Goal: Information Seeking & Learning: Learn about a topic

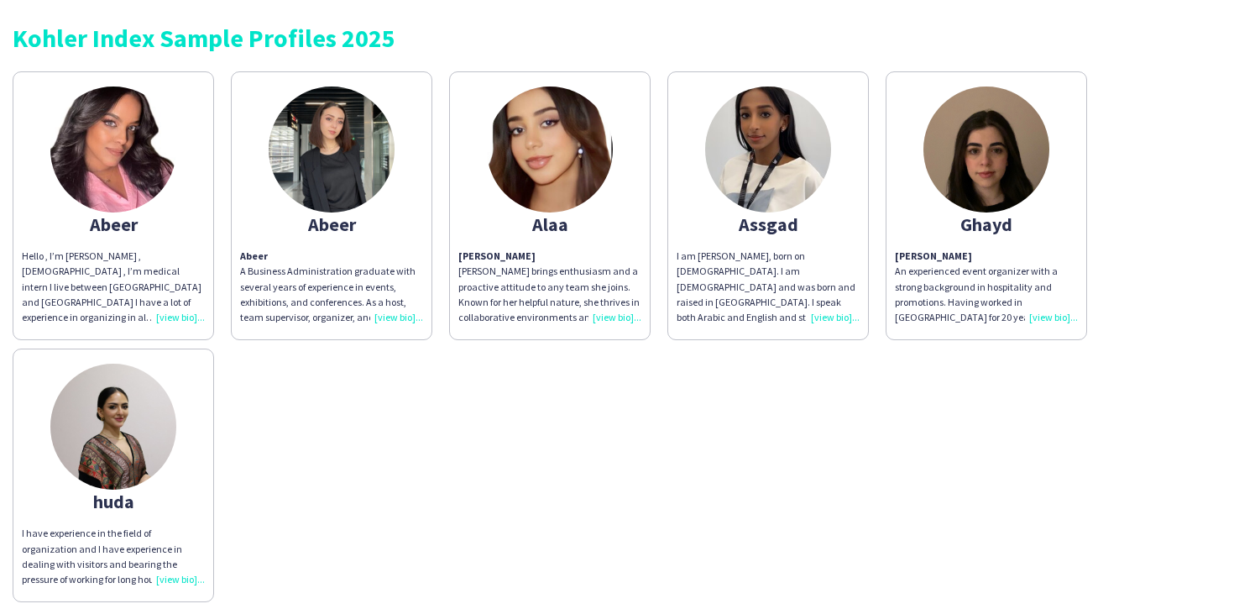
click at [189, 317] on div "Hello , I’m [PERSON_NAME] , [DEMOGRAPHIC_DATA] , I’m medical intern I live betw…" at bounding box center [113, 286] width 183 height 76
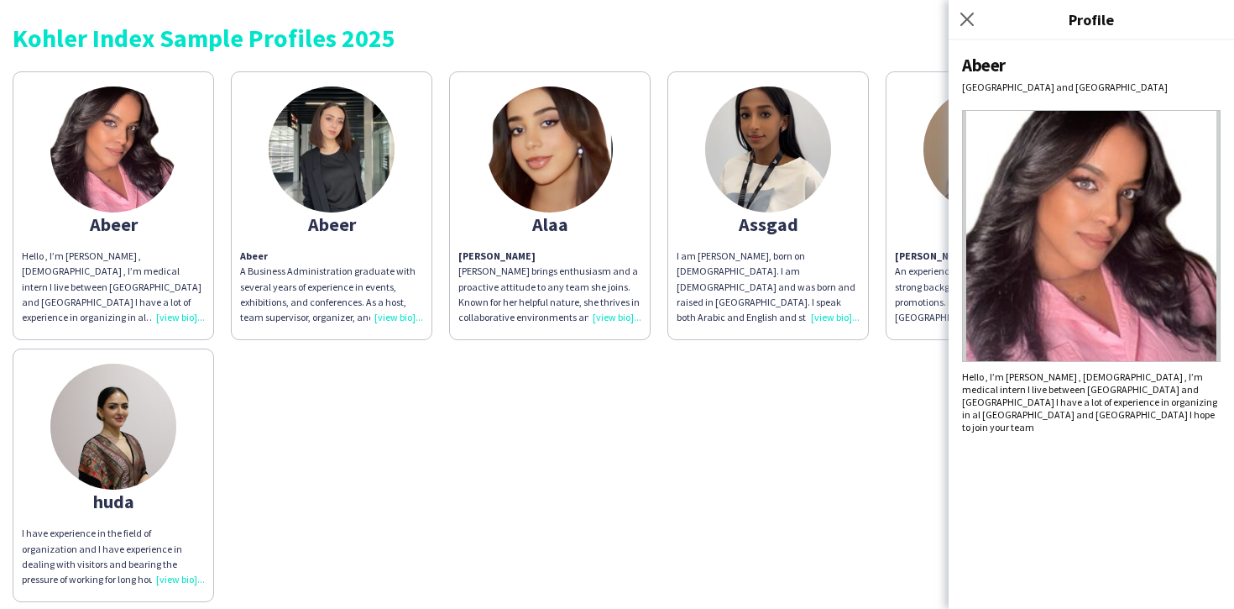
drag, startPoint x: 1180, startPoint y: 408, endPoint x: 1188, endPoint y: 441, distance: 33.6
click at [1185, 435] on div "[PERSON_NAME] and [PERSON_NAME] Hello , I’m [PERSON_NAME] , [DEMOGRAPHIC_DATA] …" at bounding box center [1091, 324] width 285 height 568
click at [410, 317] on div "Abeer A Business Administration graduate with several years of experience in ev…" at bounding box center [331, 286] width 183 height 76
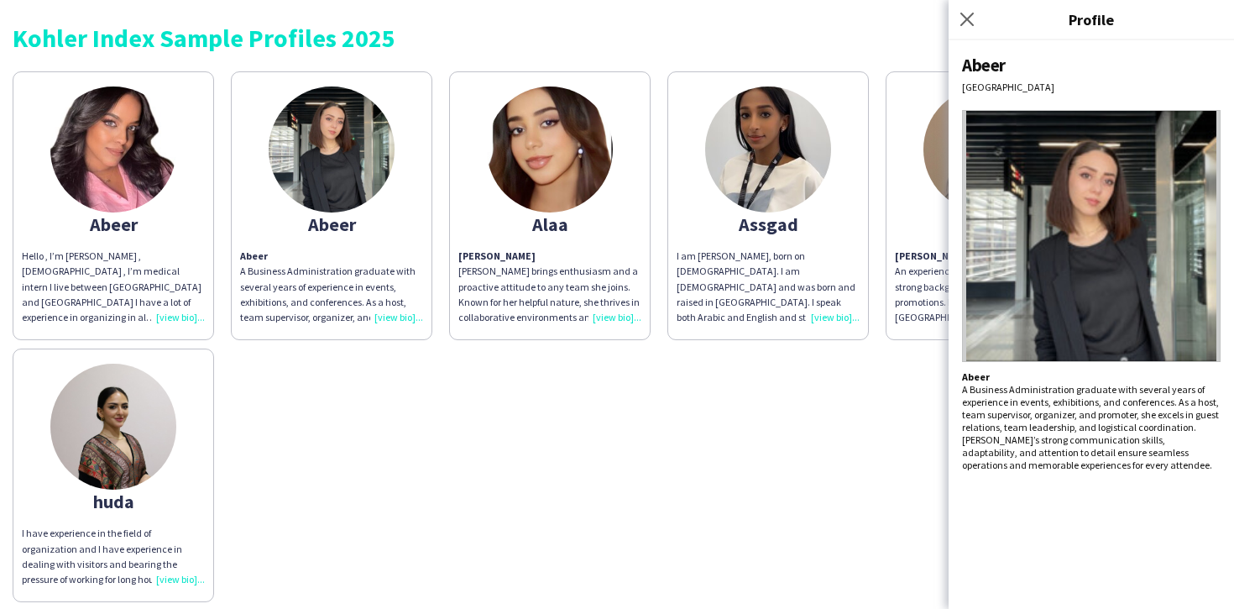
click at [616, 316] on div "[PERSON_NAME] brings enthusiasm and a proactive attitude to any team she joins.…" at bounding box center [549, 286] width 183 height 76
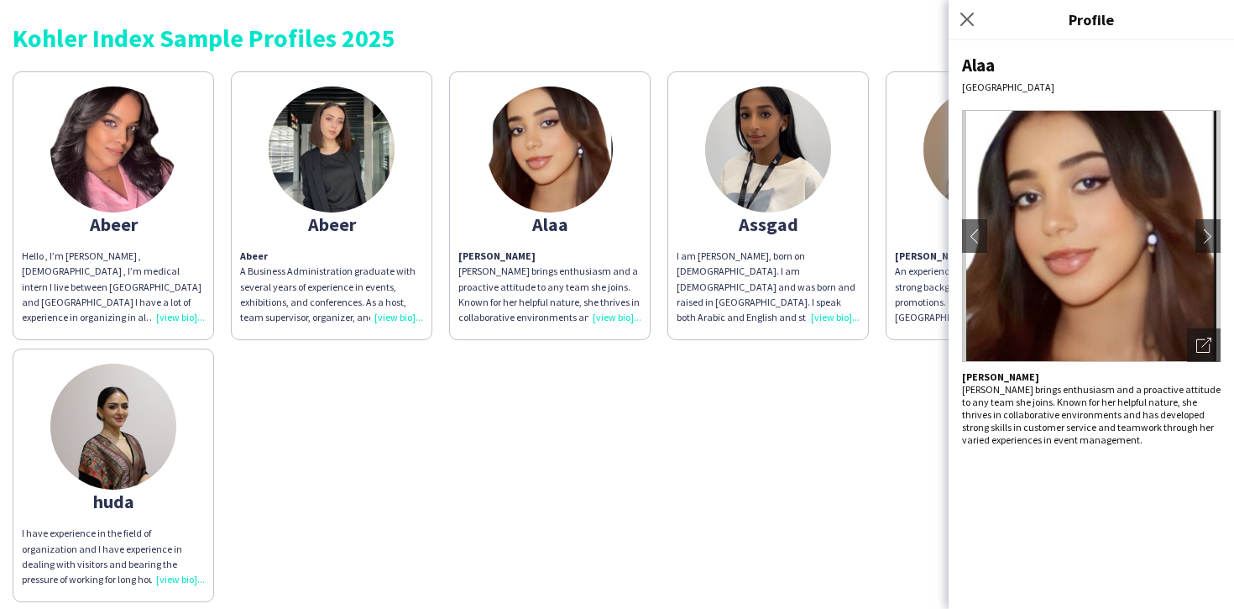
click at [832, 318] on div "I am [PERSON_NAME], born on [DEMOGRAPHIC_DATA]. I am [DEMOGRAPHIC_DATA] and was…" at bounding box center [768, 286] width 183 height 76
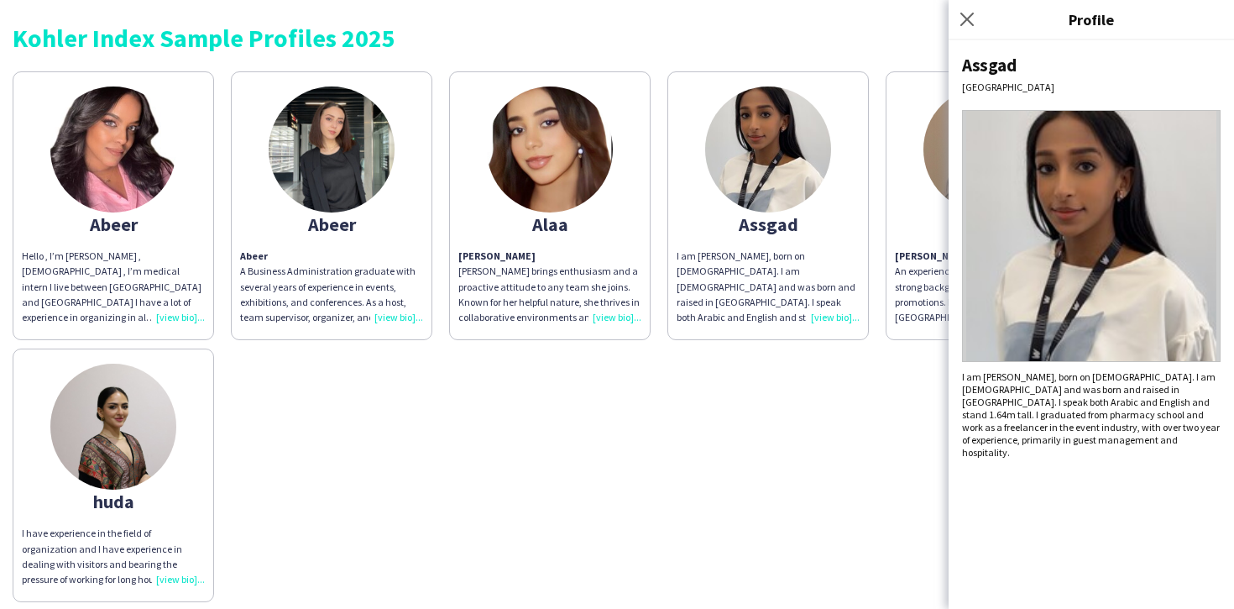
click at [920, 315] on p "An experienced event organizer with a strong background in hospitality and prom…" at bounding box center [986, 294] width 183 height 61
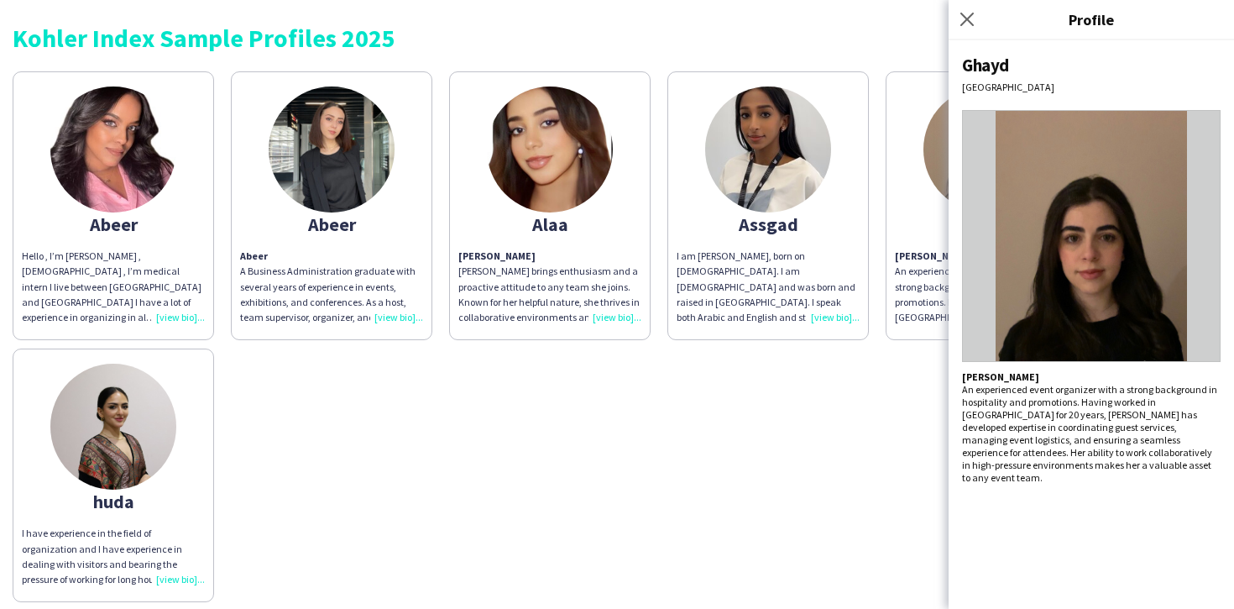
click at [246, 430] on div "Abeer Hello , I’m [PERSON_NAME] , [DEMOGRAPHIC_DATA] , I’m medical intern I liv…" at bounding box center [617, 332] width 1209 height 539
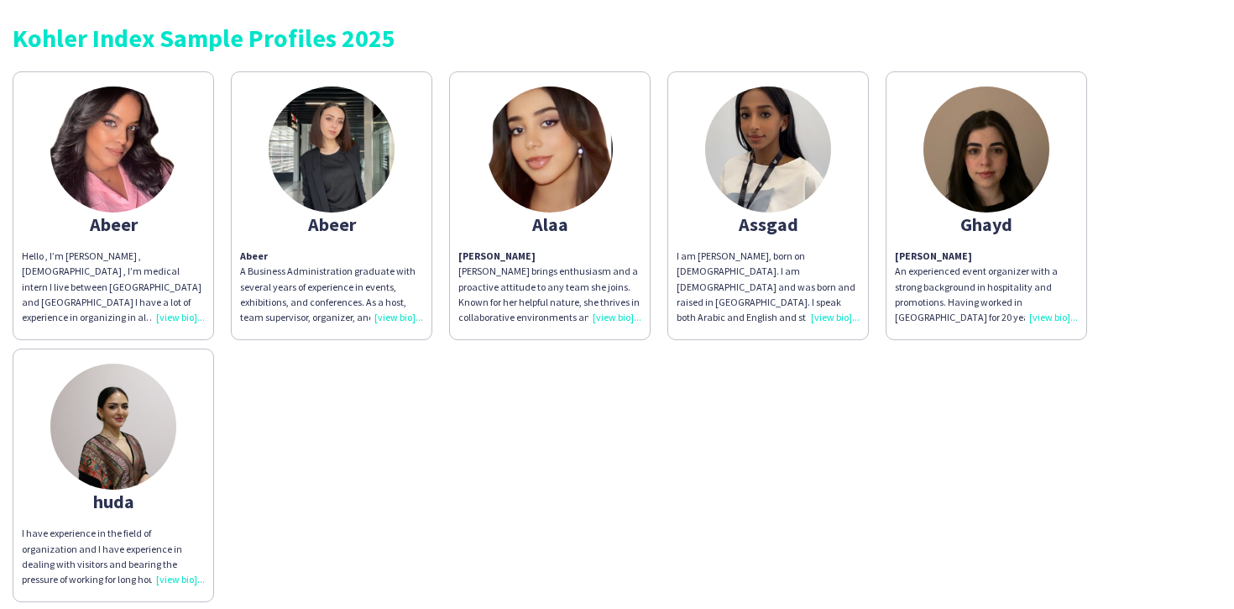
click at [831, 320] on div "I am [PERSON_NAME], born on [DEMOGRAPHIC_DATA]. I am [DEMOGRAPHIC_DATA] and was…" at bounding box center [768, 286] width 183 height 76
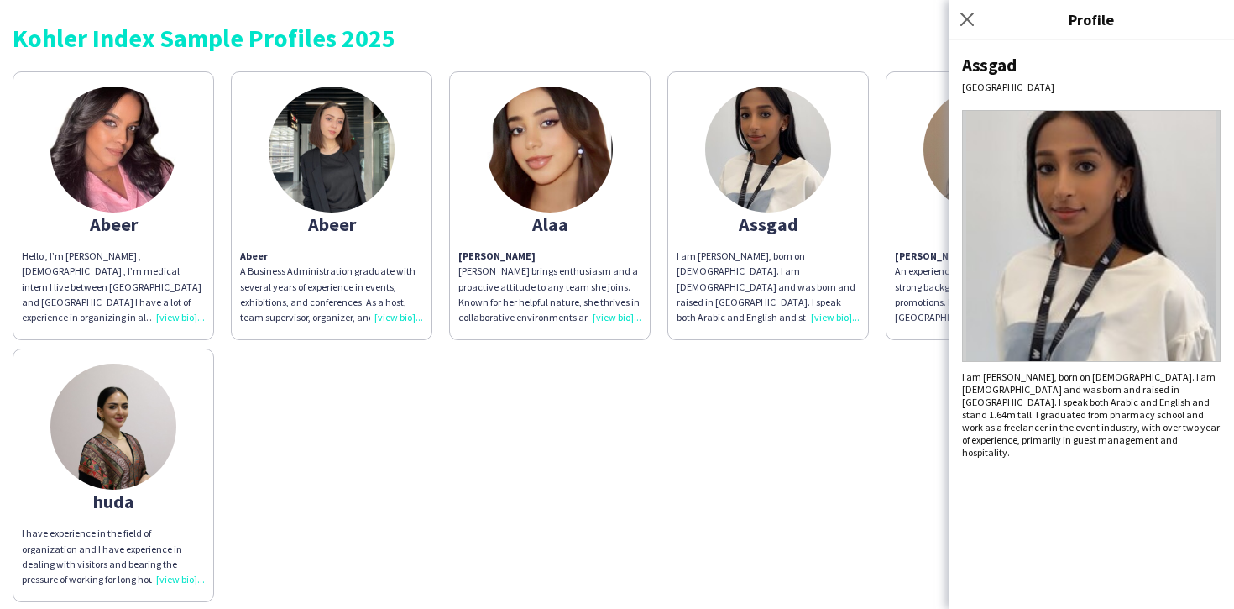
click at [677, 438] on div "Abeer Hello , I’m [PERSON_NAME] , [DEMOGRAPHIC_DATA] , I’m medical intern I liv…" at bounding box center [617, 332] width 1209 height 539
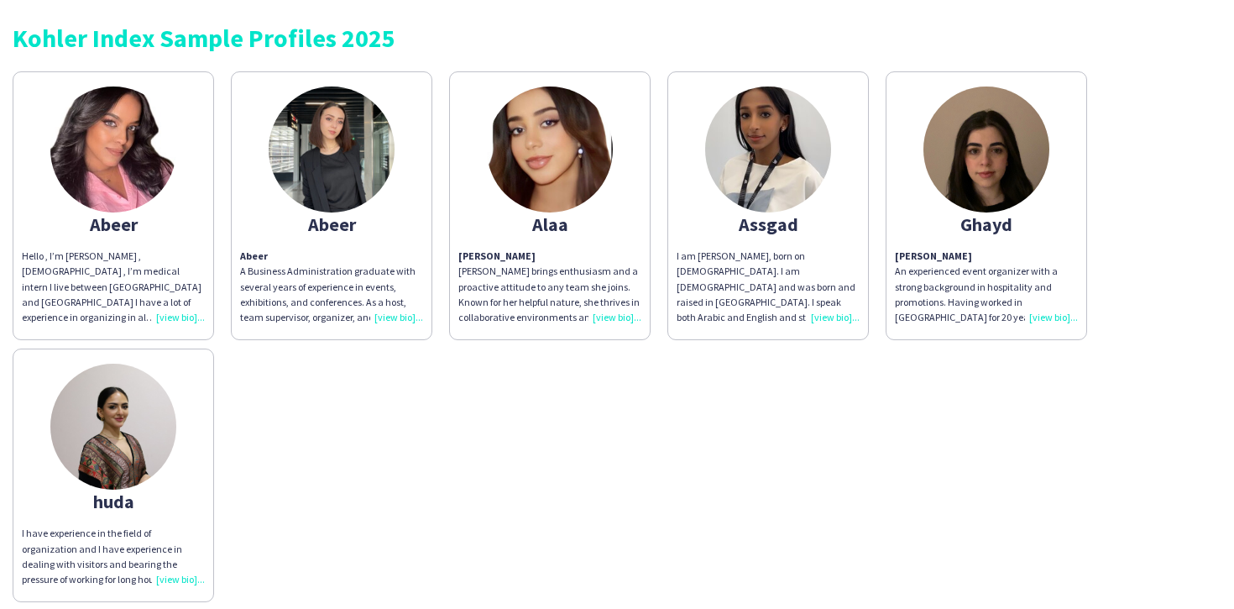
click at [183, 322] on div "Hello , I’m [PERSON_NAME] , [DEMOGRAPHIC_DATA] , I’m medical intern I live betw…" at bounding box center [113, 286] width 183 height 76
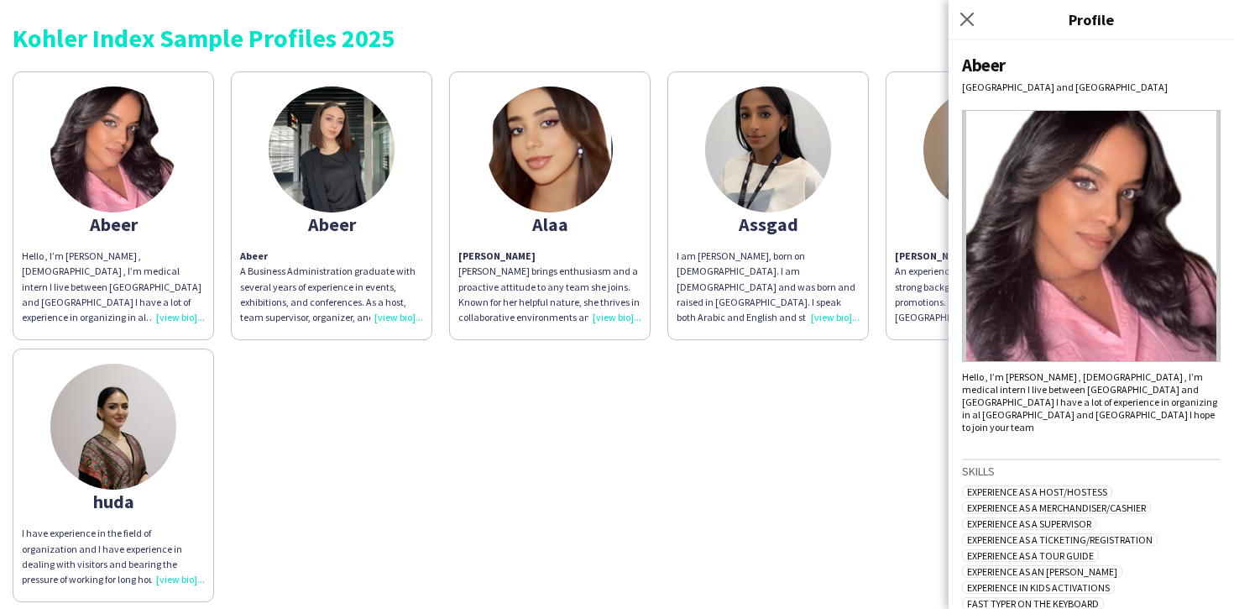
scroll to position [355, 0]
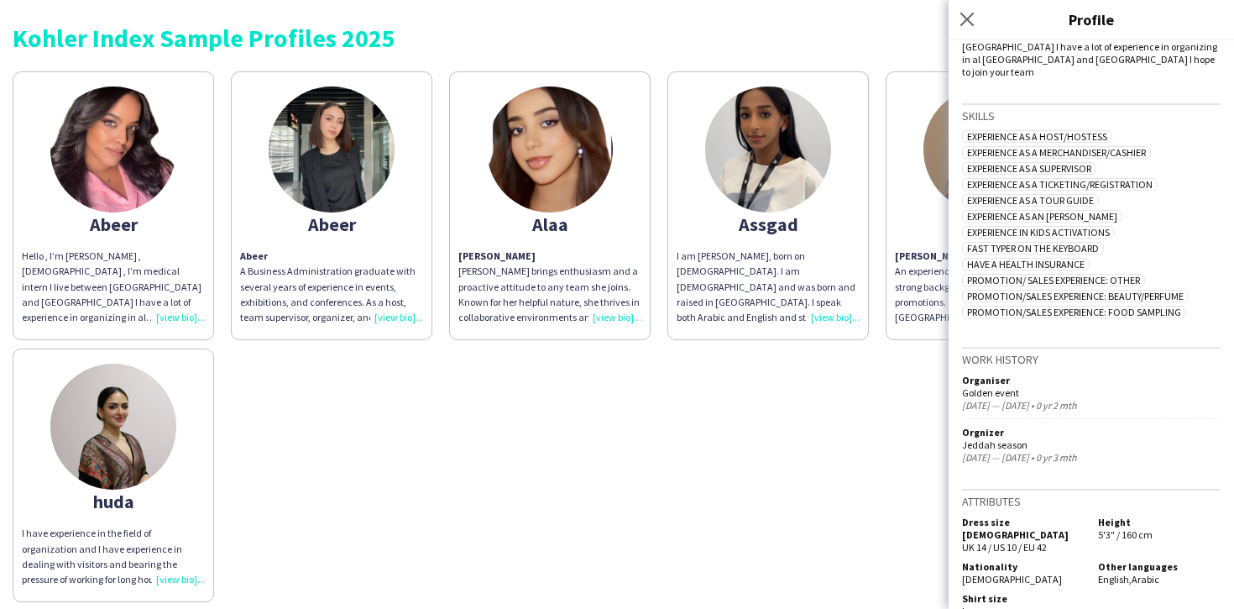
drag, startPoint x: 662, startPoint y: 390, endPoint x: 621, endPoint y: 323, distance: 78.0
click at [662, 390] on div "Abeer Hello , I’m [PERSON_NAME] , [DEMOGRAPHIC_DATA] , I’m medical intern I liv…" at bounding box center [617, 332] width 1209 height 539
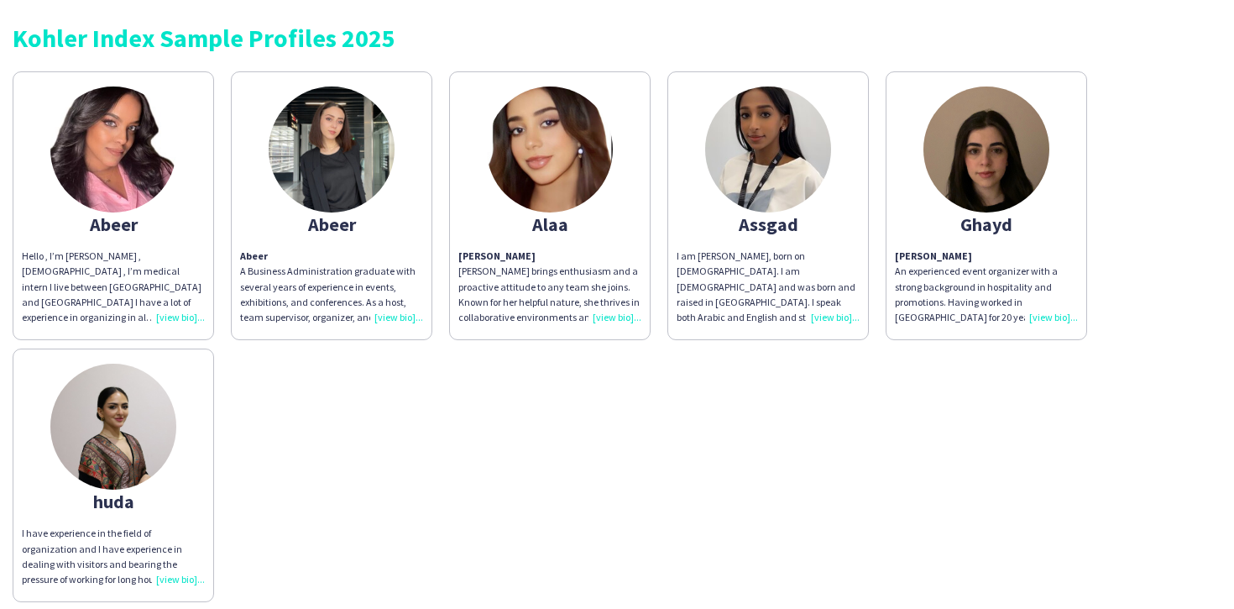
click at [629, 318] on div "[PERSON_NAME] brings enthusiasm and a proactive attitude to any team she joins.…" at bounding box center [549, 286] width 183 height 76
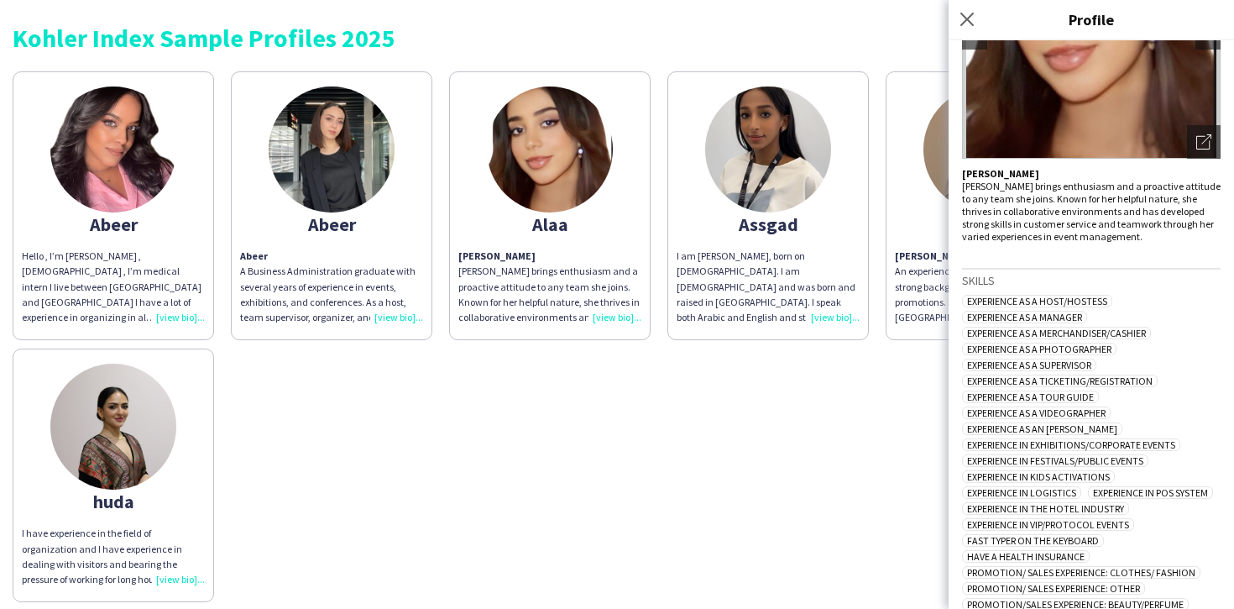
scroll to position [522, 0]
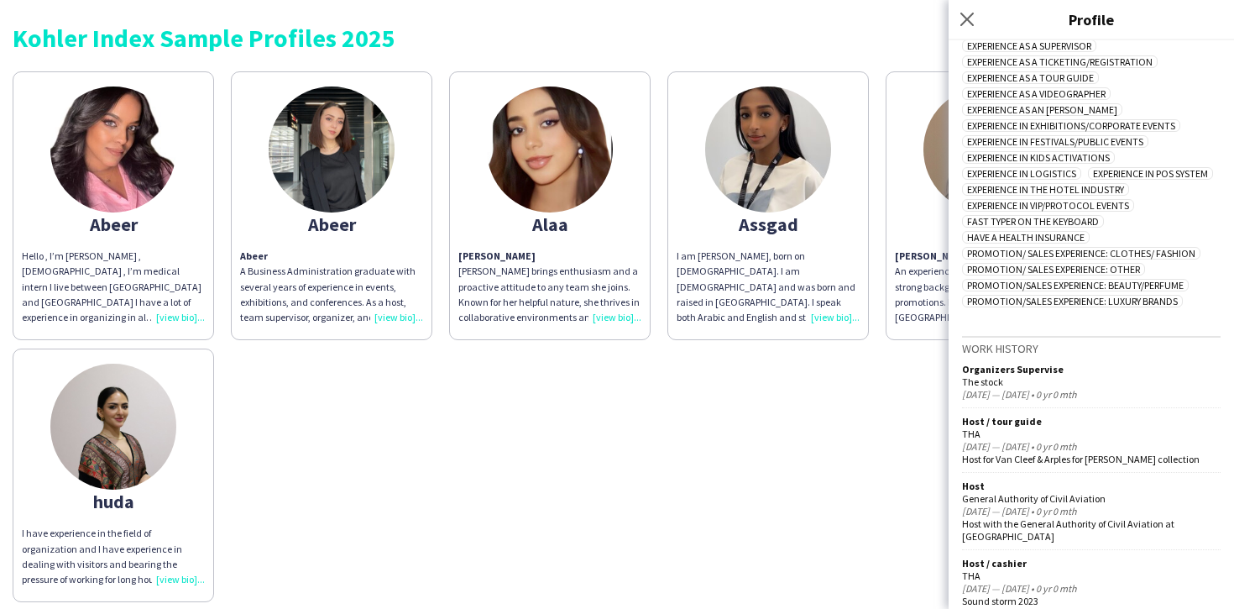
click at [819, 311] on div "I am [PERSON_NAME], born on [DEMOGRAPHIC_DATA]. I am [DEMOGRAPHIC_DATA] and was…" at bounding box center [768, 286] width 183 height 76
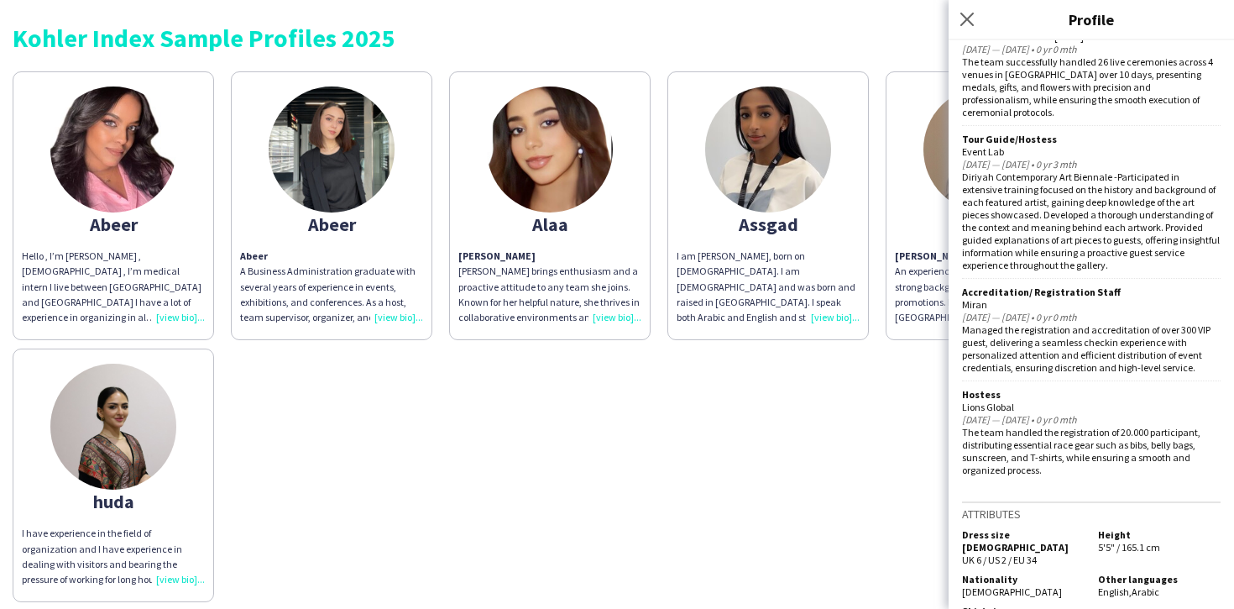
scroll to position [1743, 0]
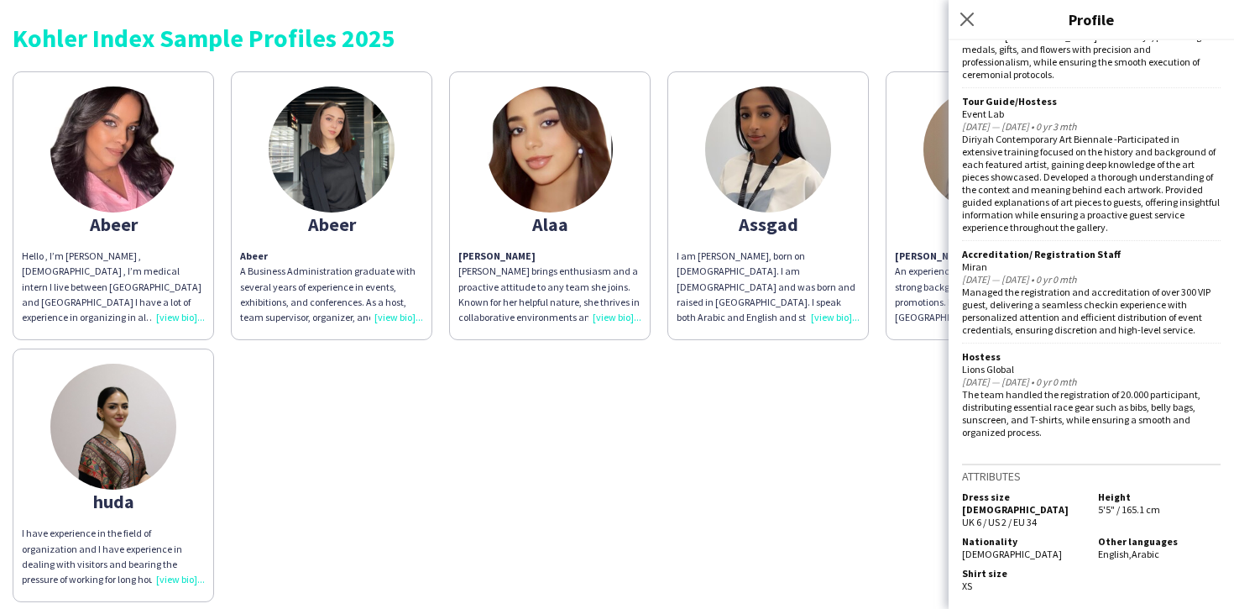
click at [124, 546] on div "I have experience in the field of organization and I have experience in dealing…" at bounding box center [113, 556] width 183 height 61
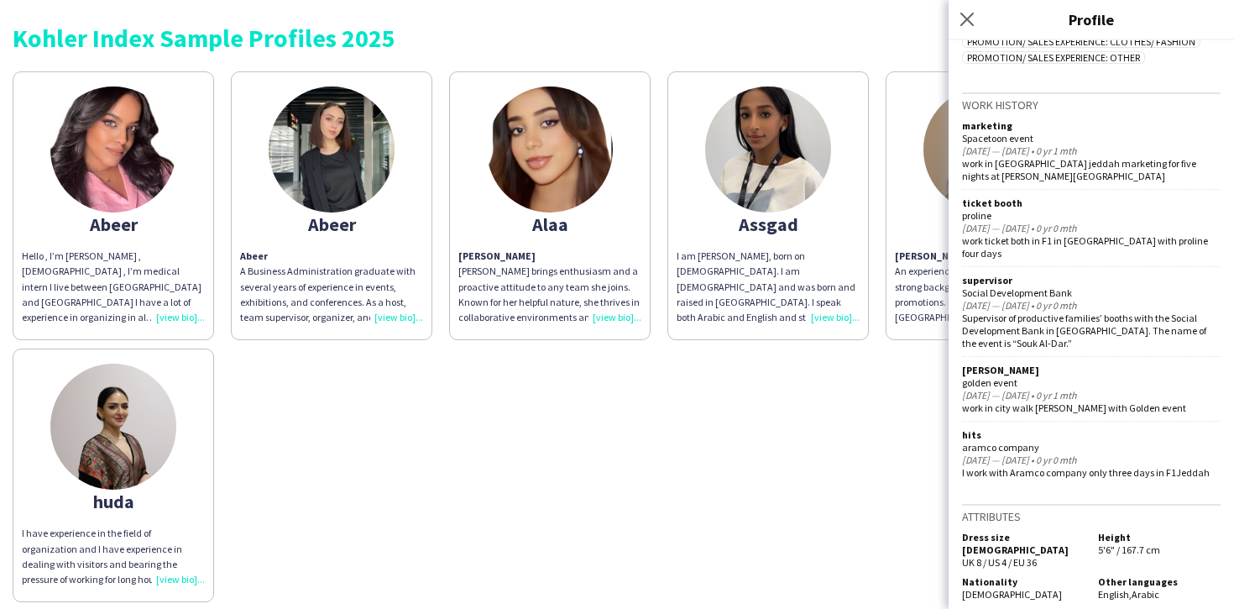
scroll to position [520, 0]
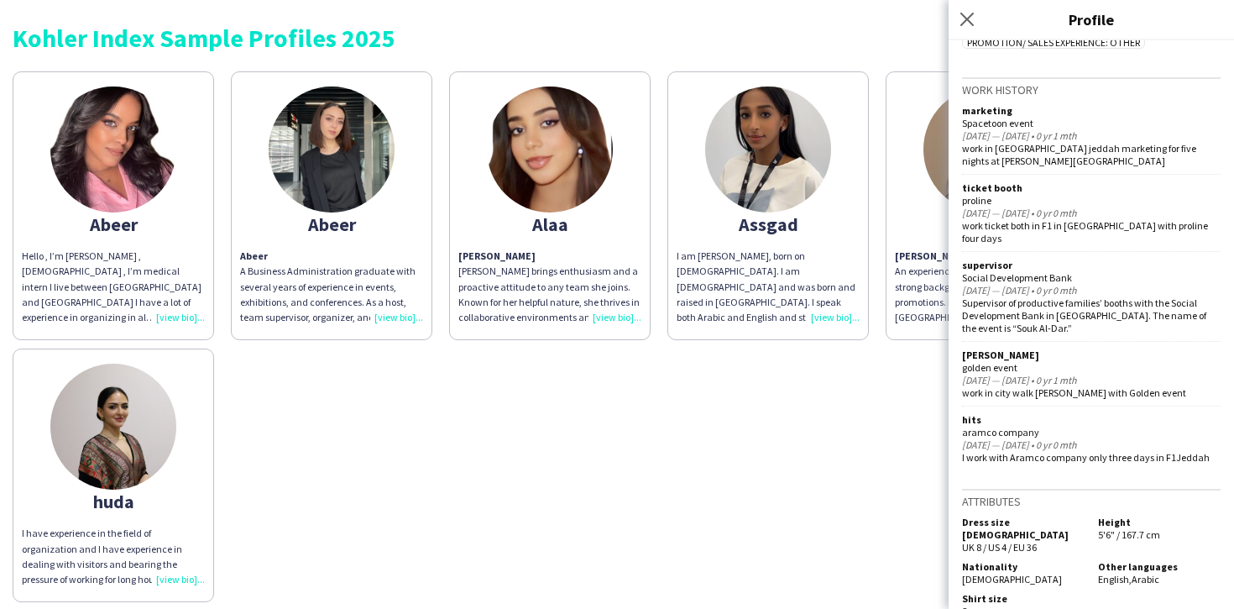
click at [803, 446] on div "Abeer Hello , I’m [PERSON_NAME] , [DEMOGRAPHIC_DATA] , I’m medical intern I liv…" at bounding box center [617, 332] width 1209 height 539
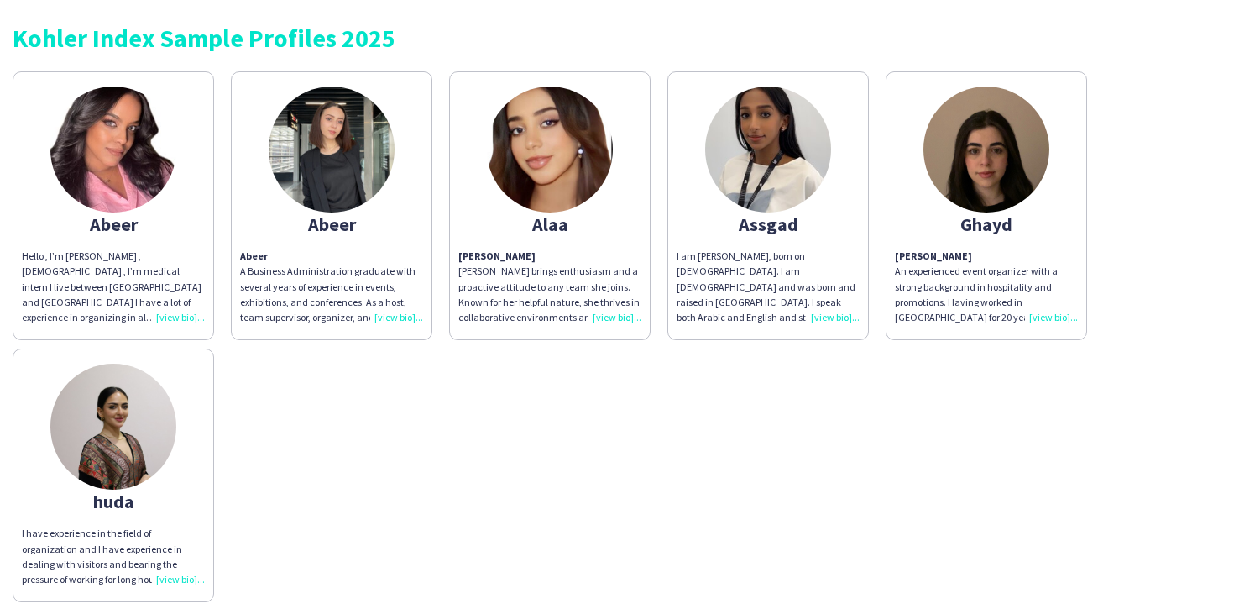
click at [1043, 300] on p "An experienced event organizer with a strong background in hospitality and prom…" at bounding box center [986, 294] width 183 height 61
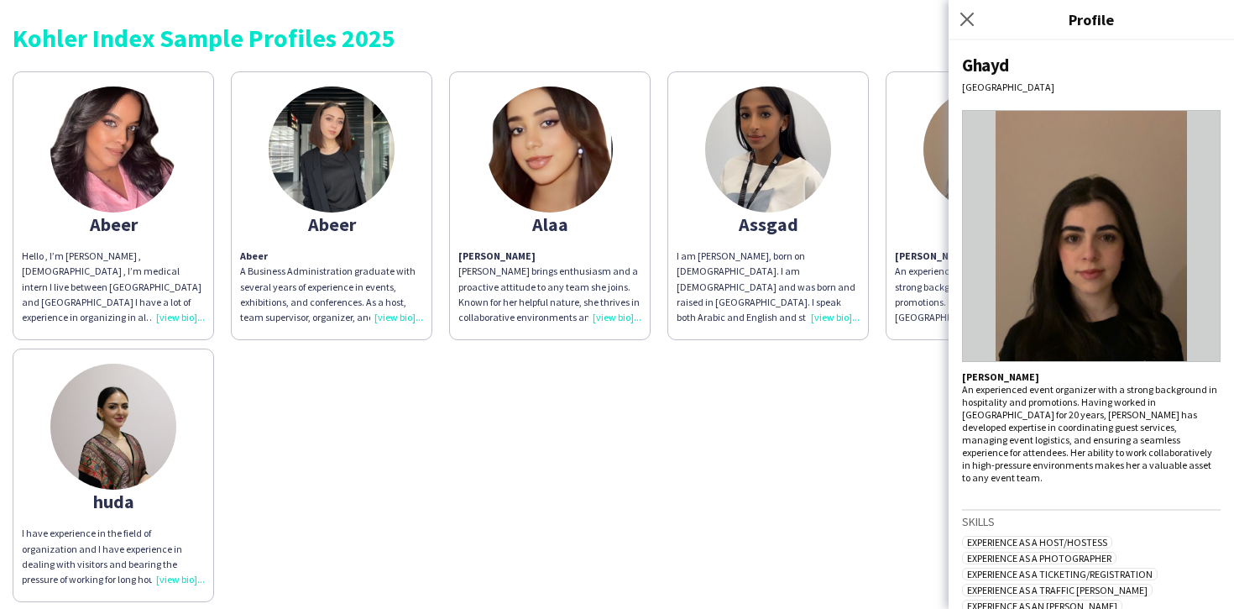
scroll to position [503, 0]
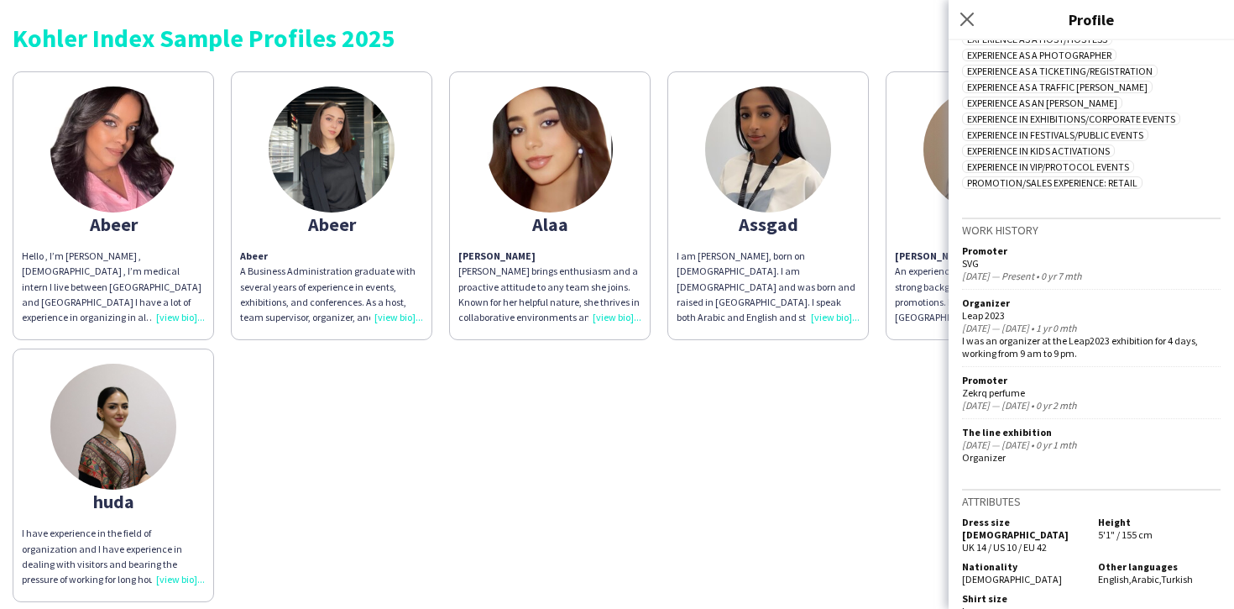
click at [625, 308] on p "[PERSON_NAME] brings enthusiasm and a proactive attitude to any team she joins.…" at bounding box center [549, 286] width 183 height 76
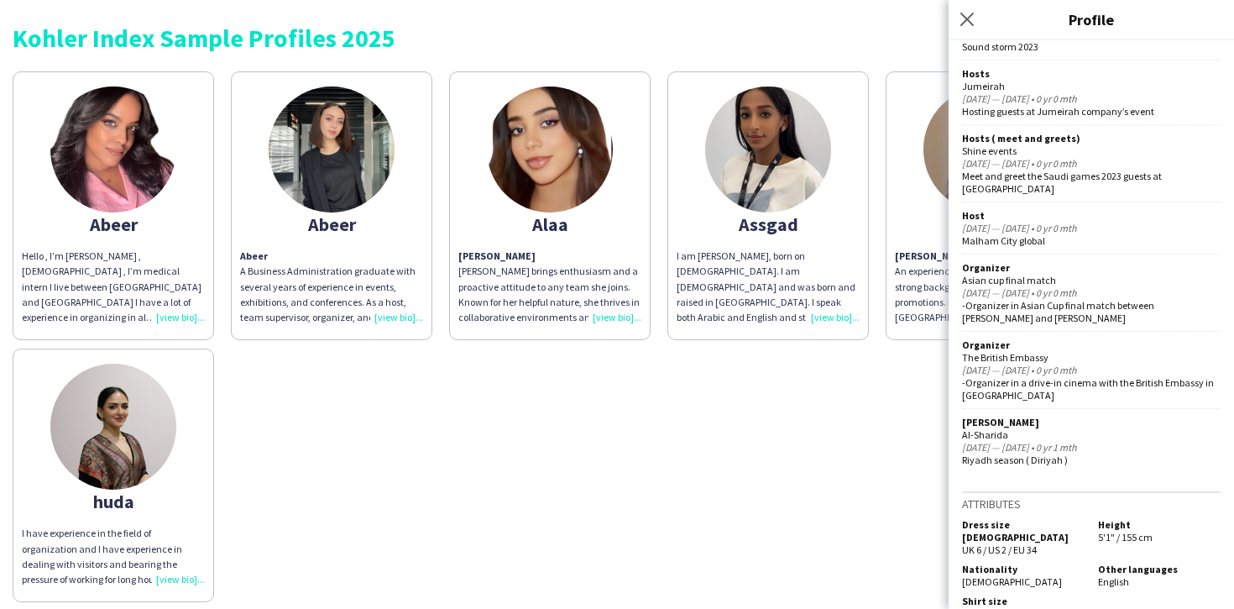
scroll to position [1080, 0]
click at [619, 383] on div "Abeer Hello , I’m [PERSON_NAME] , [DEMOGRAPHIC_DATA] , I’m medical intern I liv…" at bounding box center [617, 332] width 1209 height 539
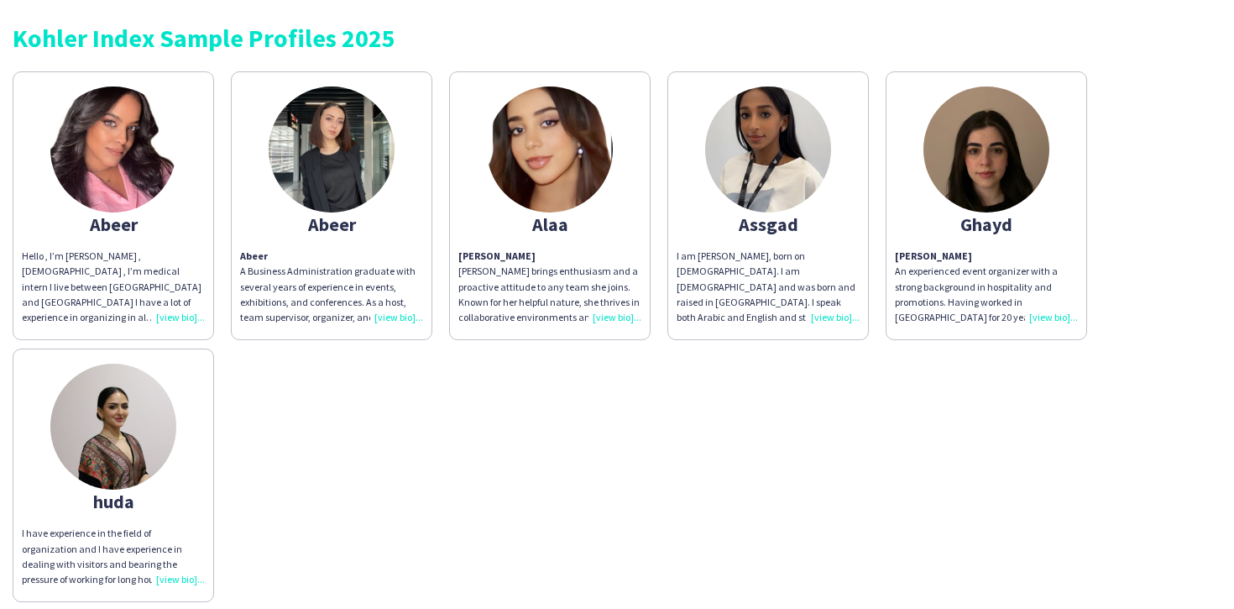
click at [401, 325] on app-share-pages-crew-card "Abeer Abeer A Business Administration graduate with several years of experience…" at bounding box center [331, 205] width 201 height 269
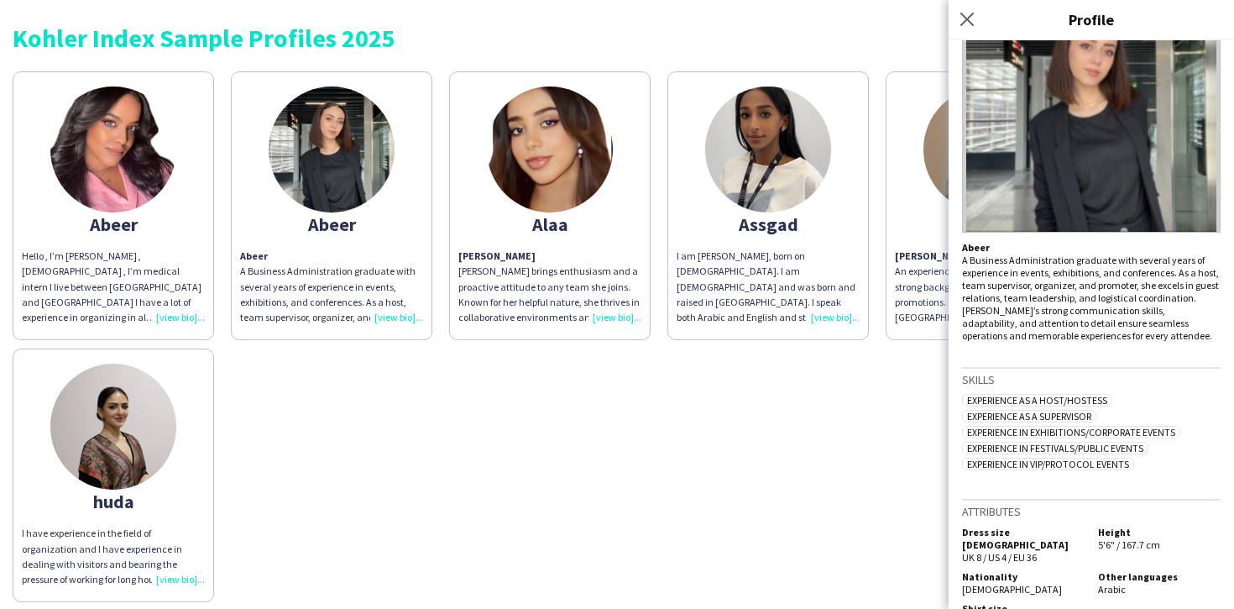
scroll to position [165, 0]
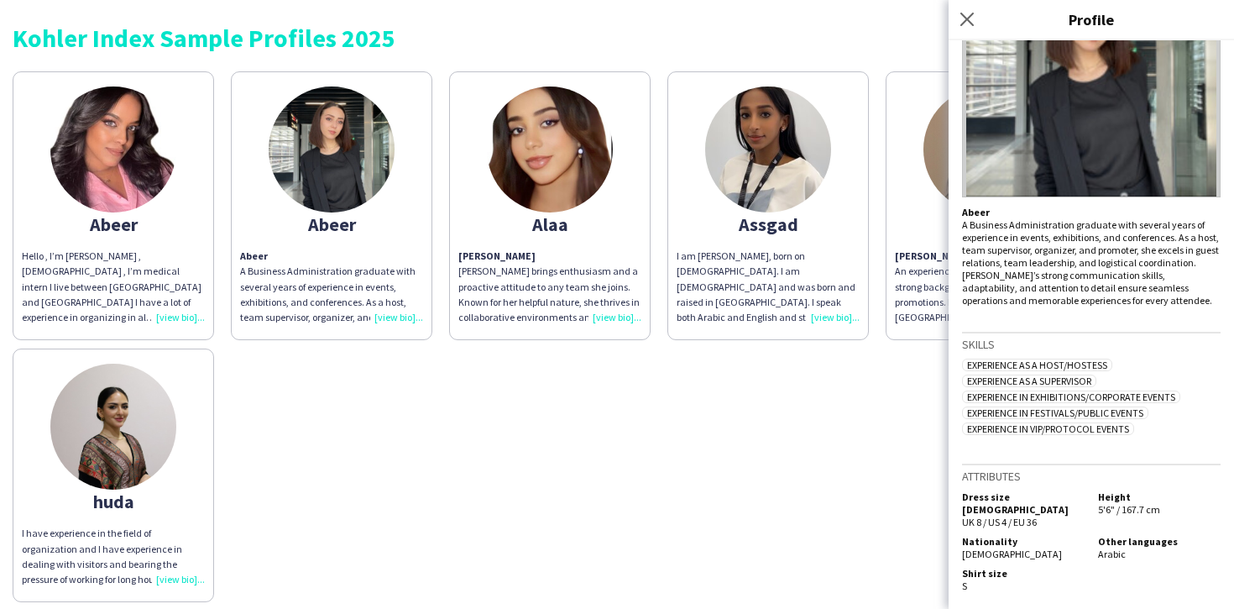
click at [187, 321] on div "Hello , I’m [PERSON_NAME] , [DEMOGRAPHIC_DATA] , I’m medical intern I live betw…" at bounding box center [113, 286] width 183 height 76
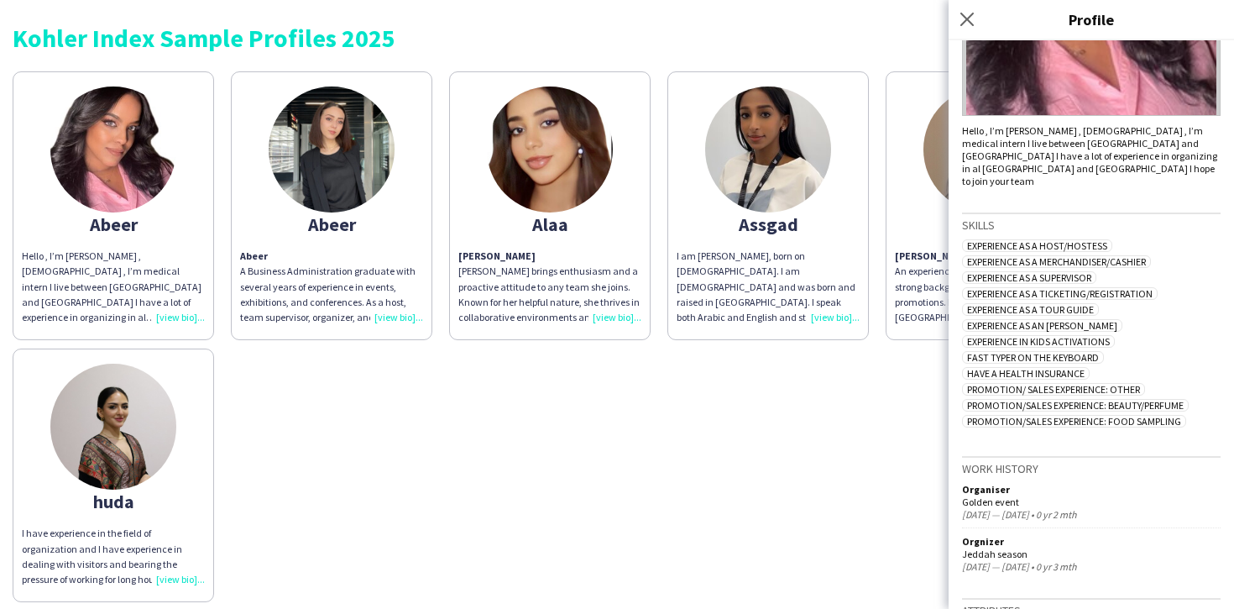
scroll to position [355, 0]
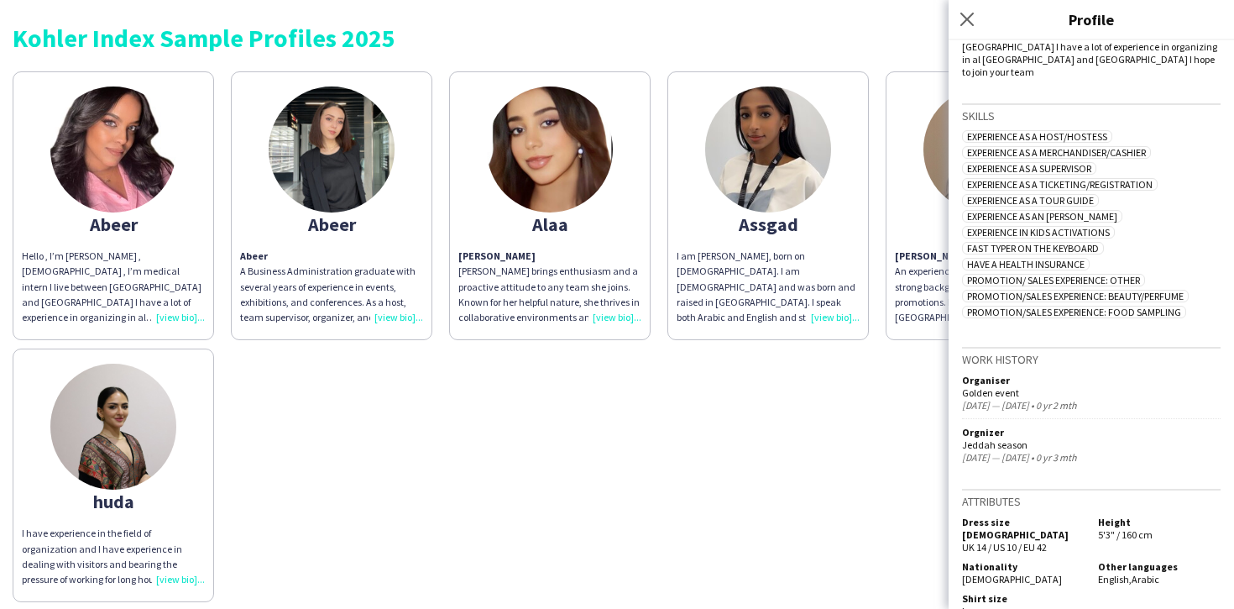
click at [581, 380] on div "Abeer Hello , I’m [PERSON_NAME] , [DEMOGRAPHIC_DATA] , I’m medical intern I liv…" at bounding box center [617, 332] width 1209 height 539
